Goal: Information Seeking & Learning: Learn about a topic

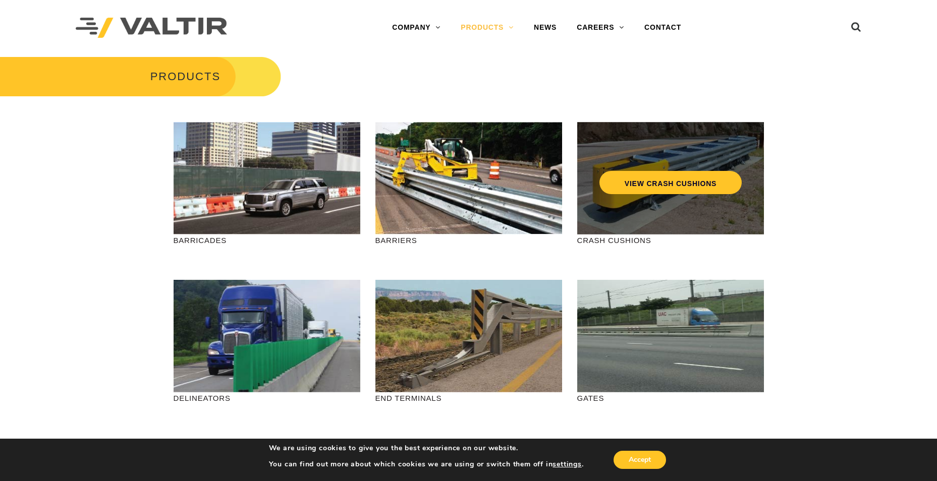
click at [607, 209] on div "VIEW CRASH CUSHIONS" at bounding box center [670, 178] width 187 height 113
click at [663, 163] on div "VIEW CRASH CUSHIONS" at bounding box center [671, 161] width 146 height 33
click at [654, 183] on link "VIEW CRASH CUSHIONS" at bounding box center [670, 182] width 142 height 23
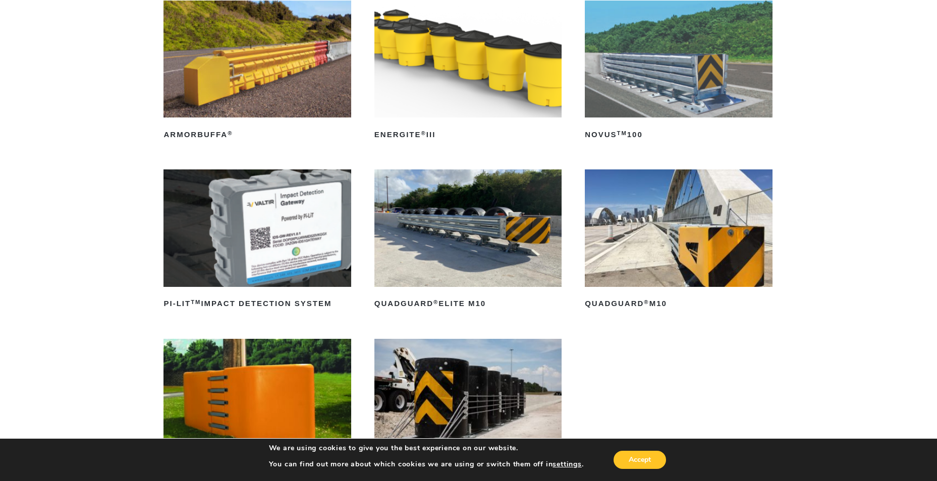
scroll to position [50, 0]
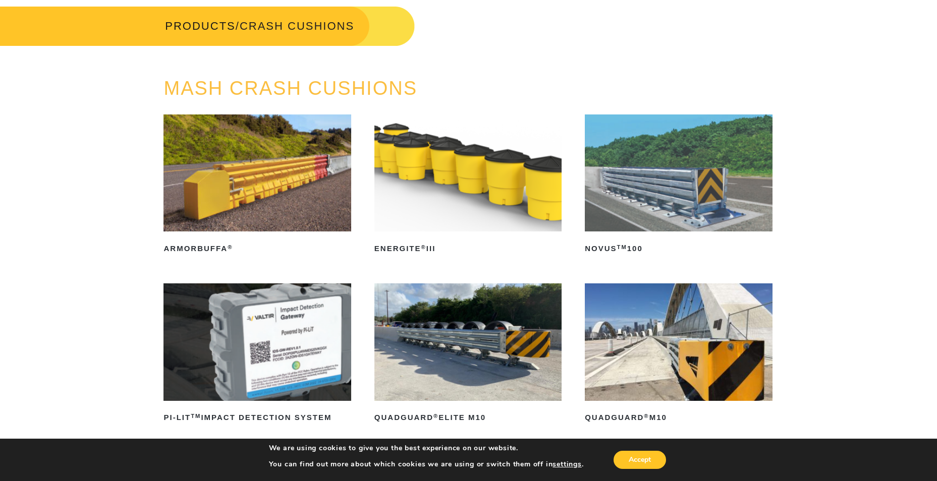
click at [720, 358] on img at bounding box center [678, 342] width 187 height 117
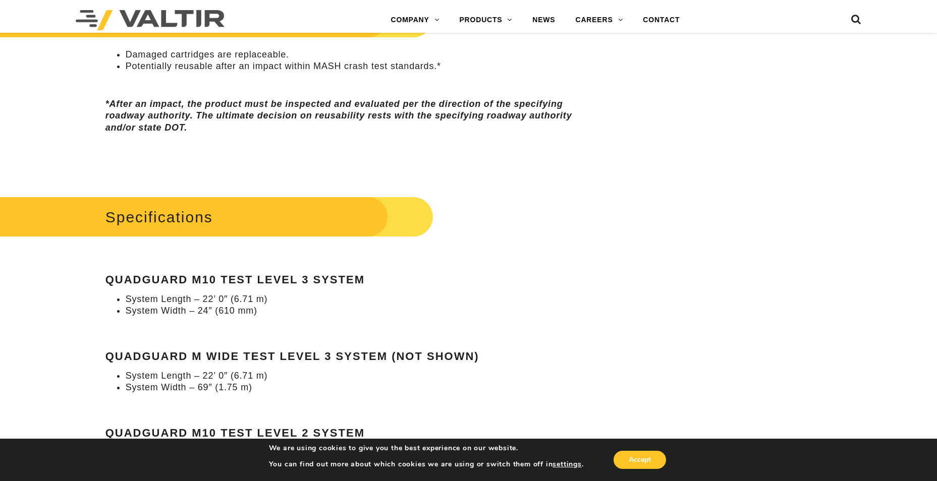
scroll to position [757, 0]
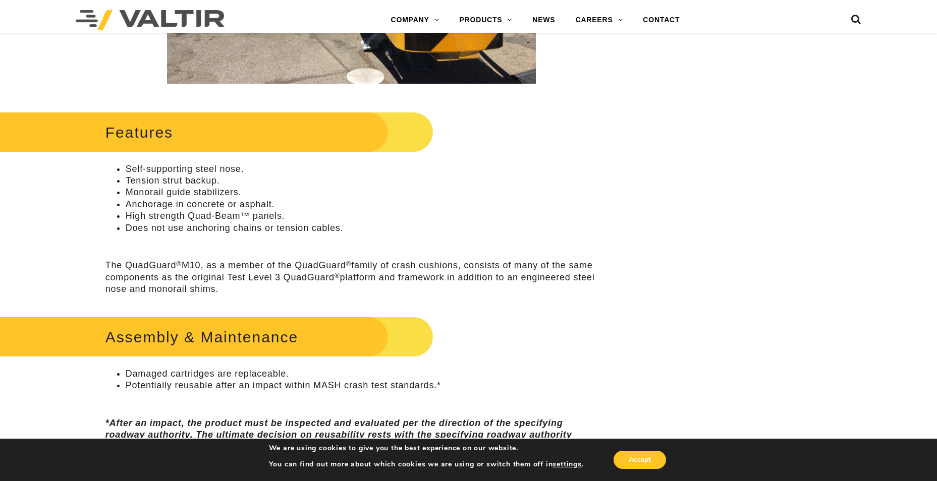
scroll to position [202, 0]
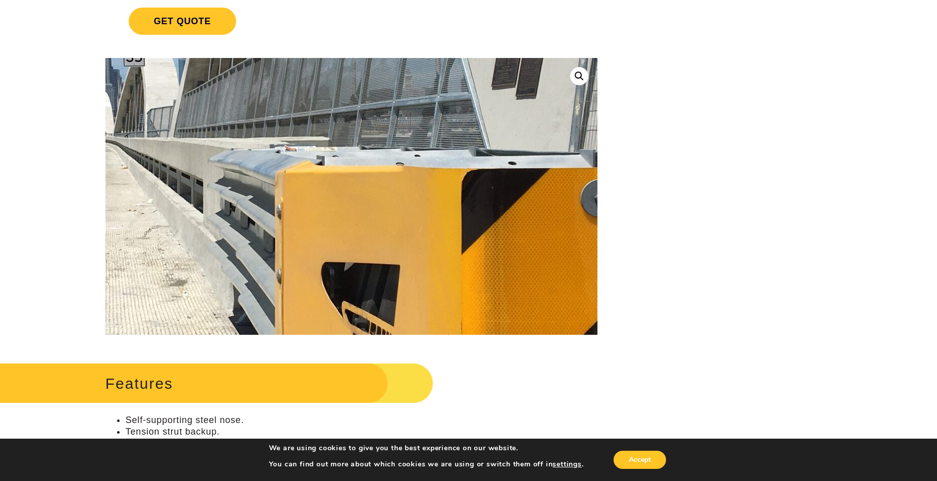
click at [397, 206] on img at bounding box center [277, 174] width 1292 height 969
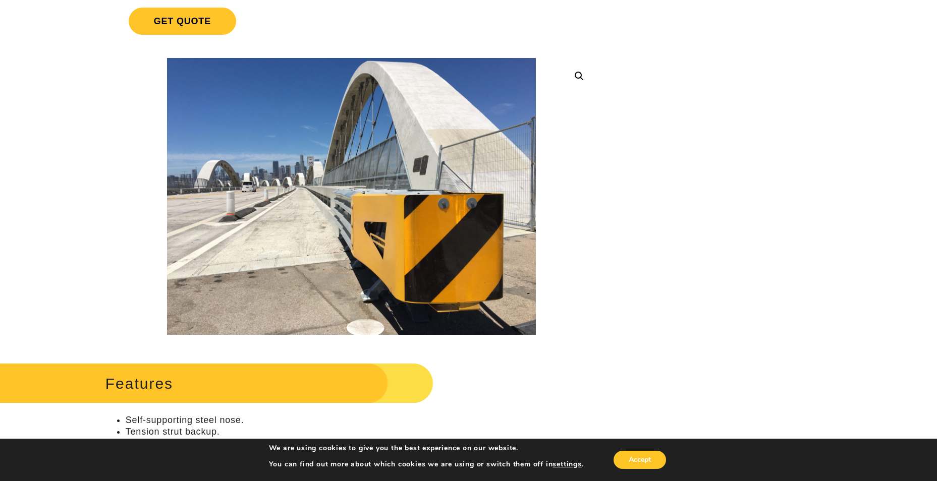
scroll to position [190, 0]
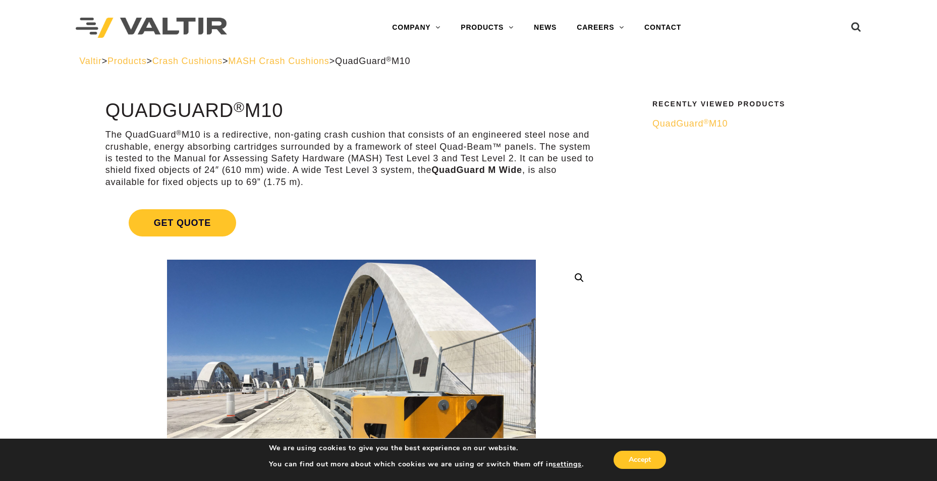
click at [133, 61] on span "Products" at bounding box center [126, 61] width 39 height 10
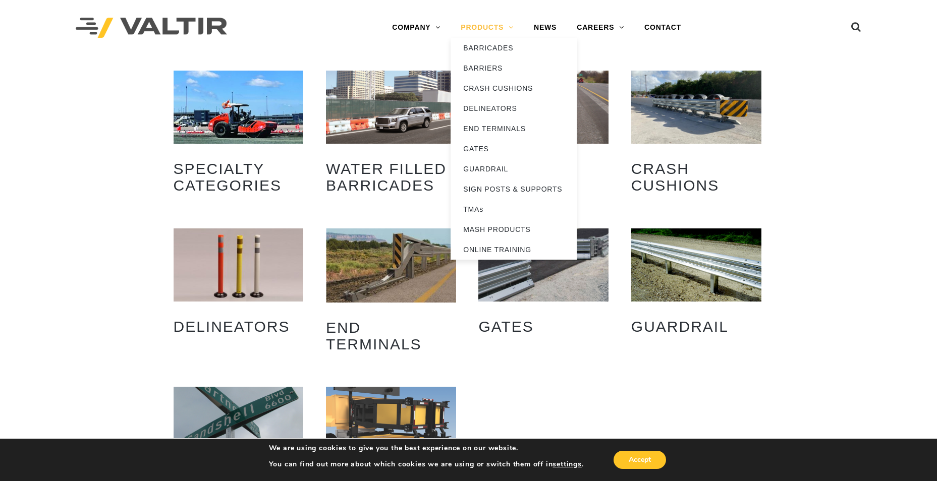
click at [476, 25] on link "PRODUCTS" at bounding box center [487, 28] width 73 height 20
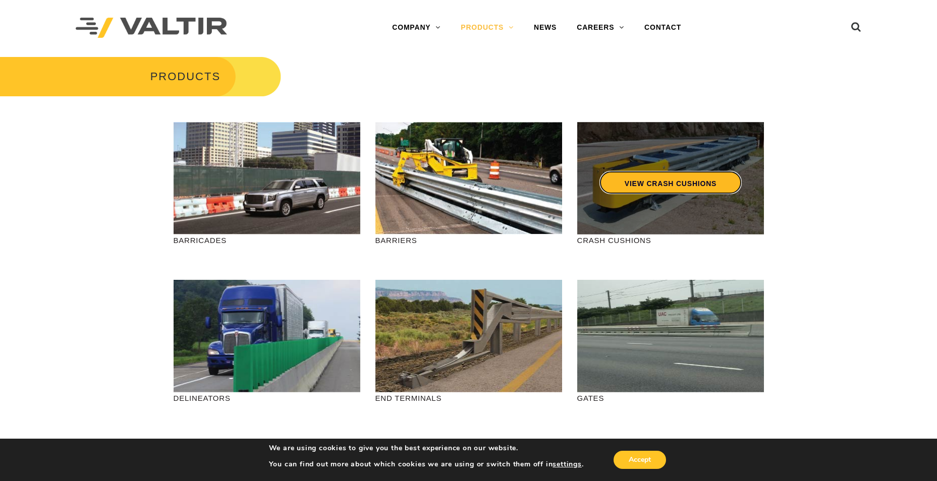
click at [663, 181] on link "VIEW CRASH CUSHIONS" at bounding box center [670, 182] width 142 height 23
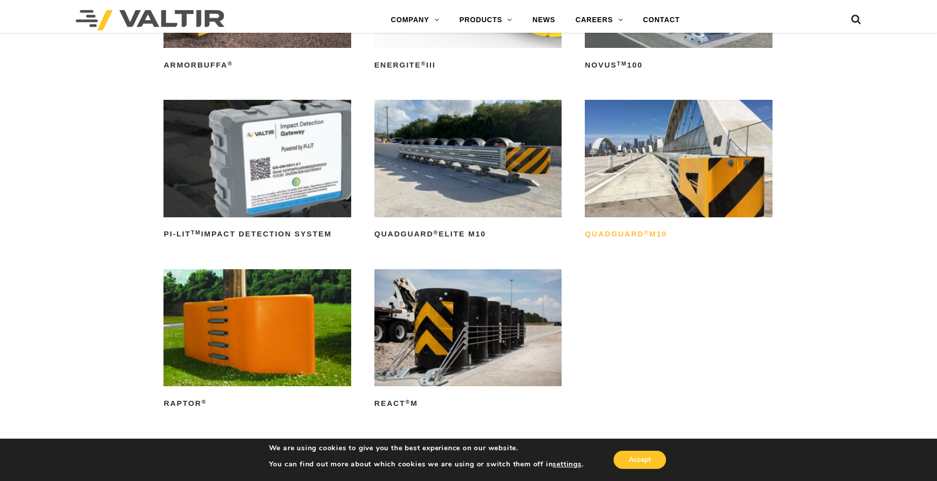
scroll to position [252, 0]
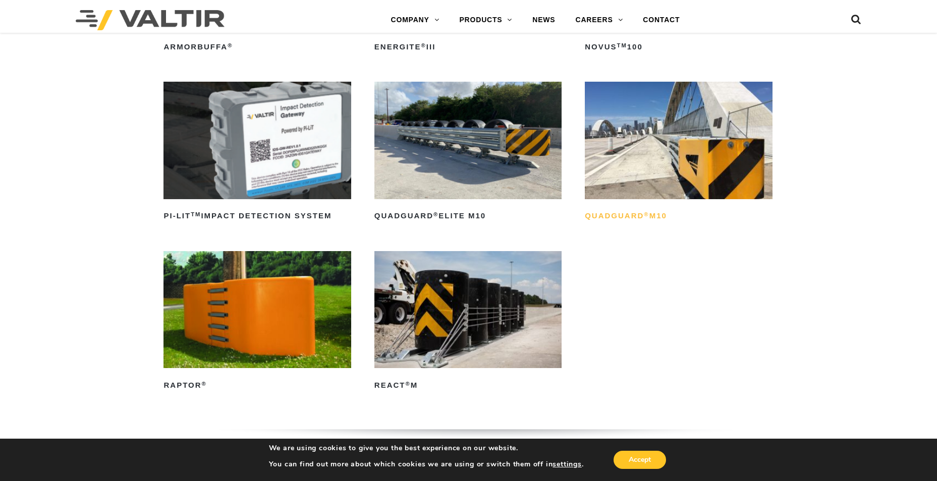
click at [630, 217] on h2 "QuadGuard ® M10" at bounding box center [678, 216] width 187 height 16
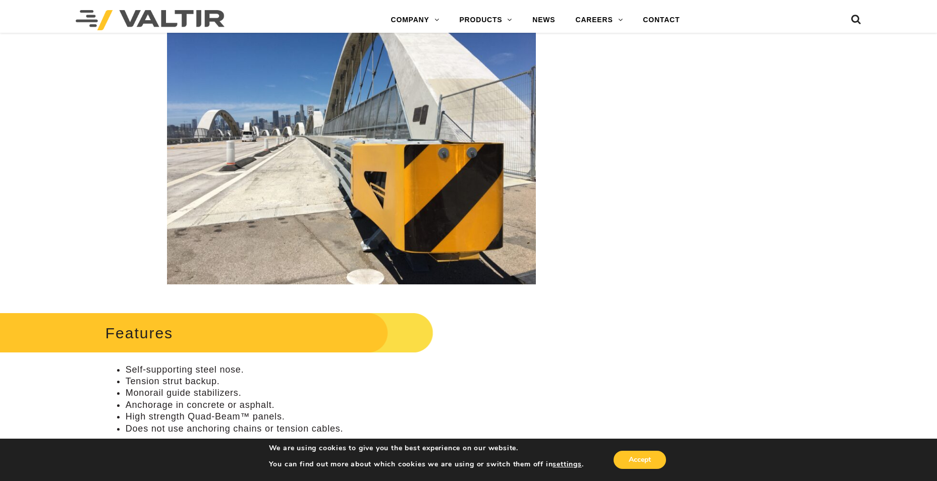
scroll to position [303, 0]
